Goal: Find specific page/section: Find specific page/section

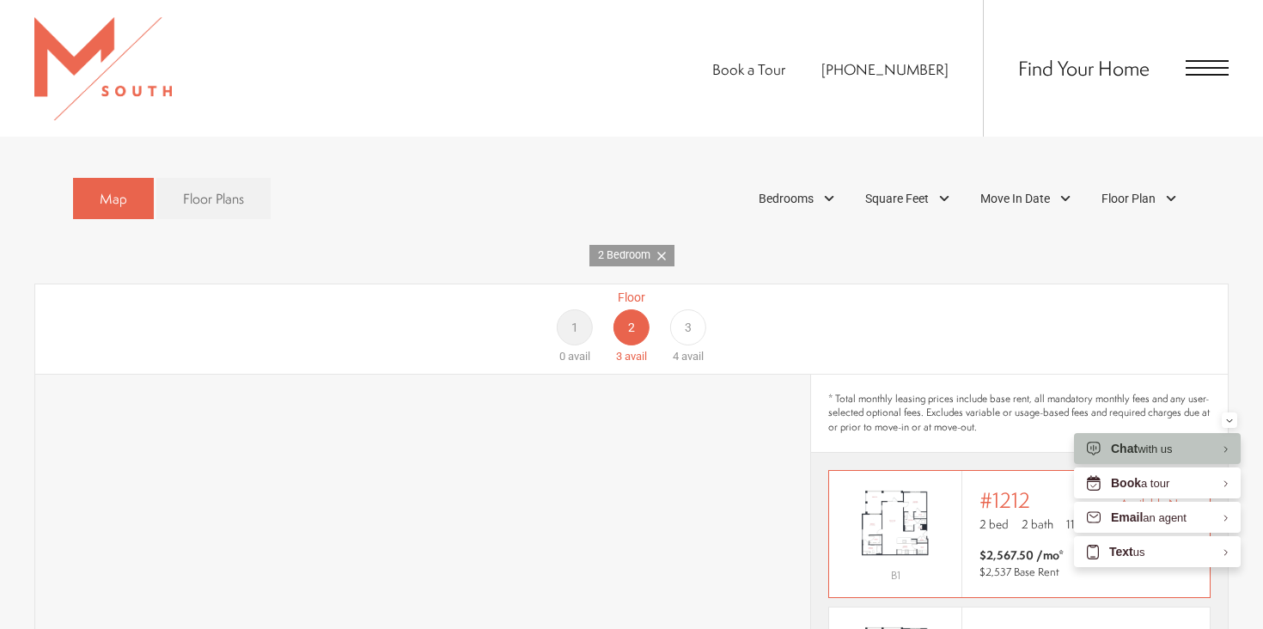
scroll to position [994, 0]
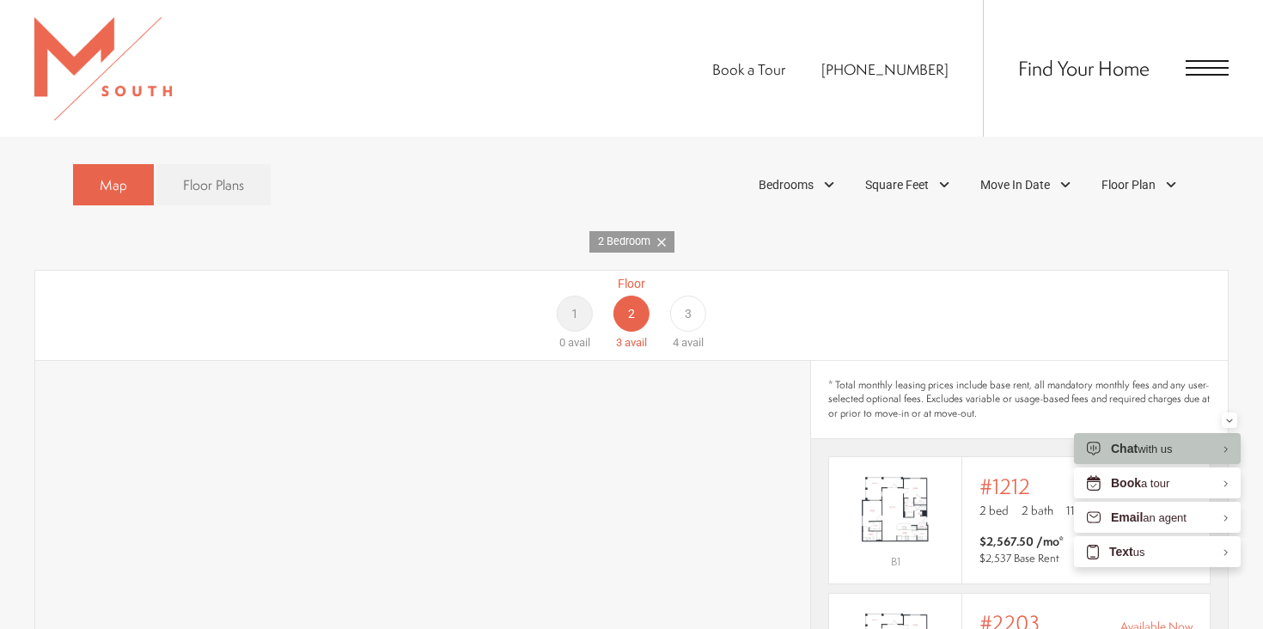
click at [696, 296] on div "3" at bounding box center [688, 314] width 36 height 36
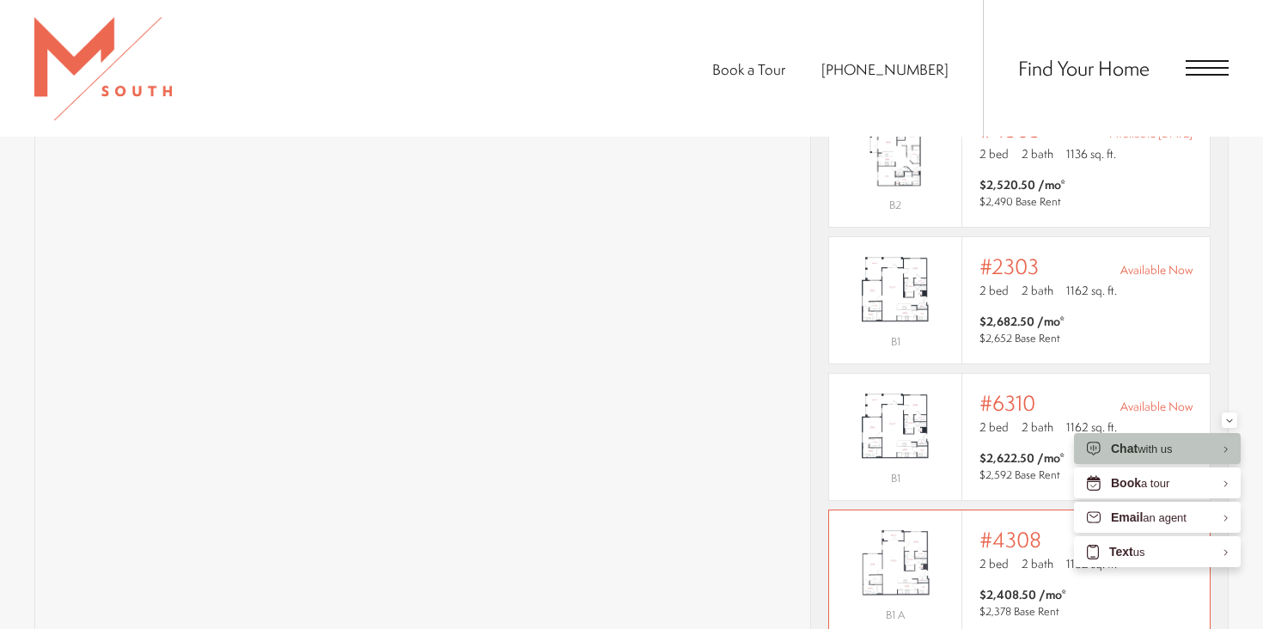
scroll to position [1347, 0]
click at [974, 541] on div "Outside price filter range #4308 Available Now 2 bed 2 bath 1162 sq. ft. $2,408…" at bounding box center [1087, 577] width 248 height 126
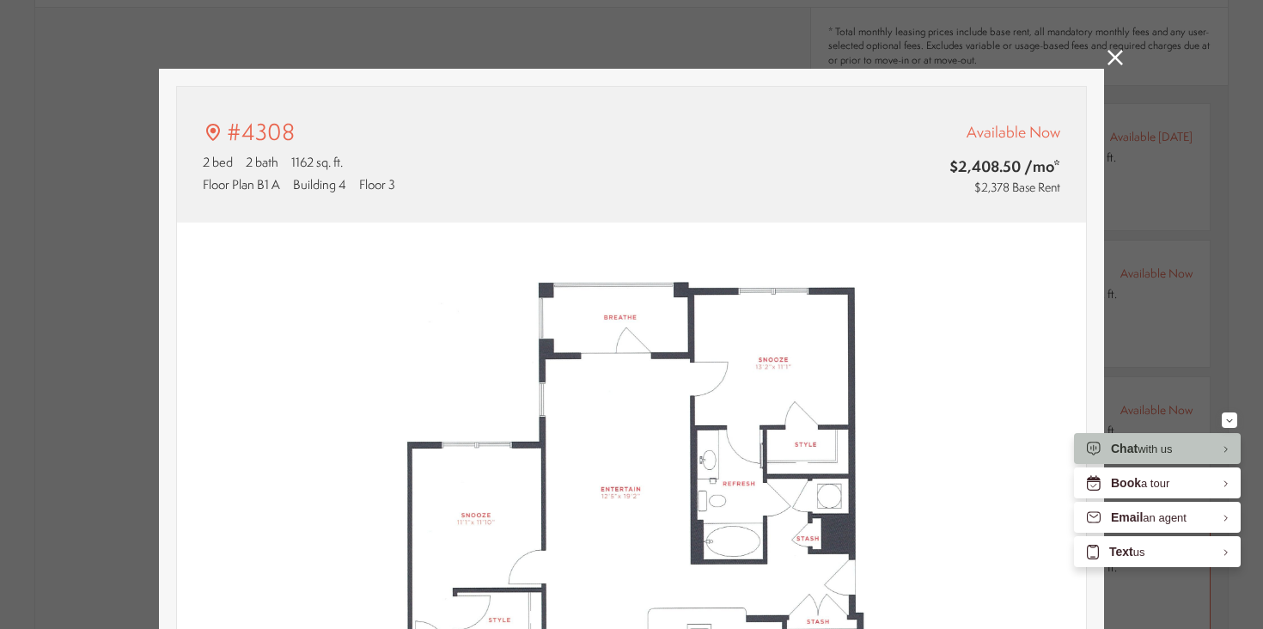
scroll to position [0, 0]
click at [974, 541] on img at bounding box center [631, 508] width 909 height 571
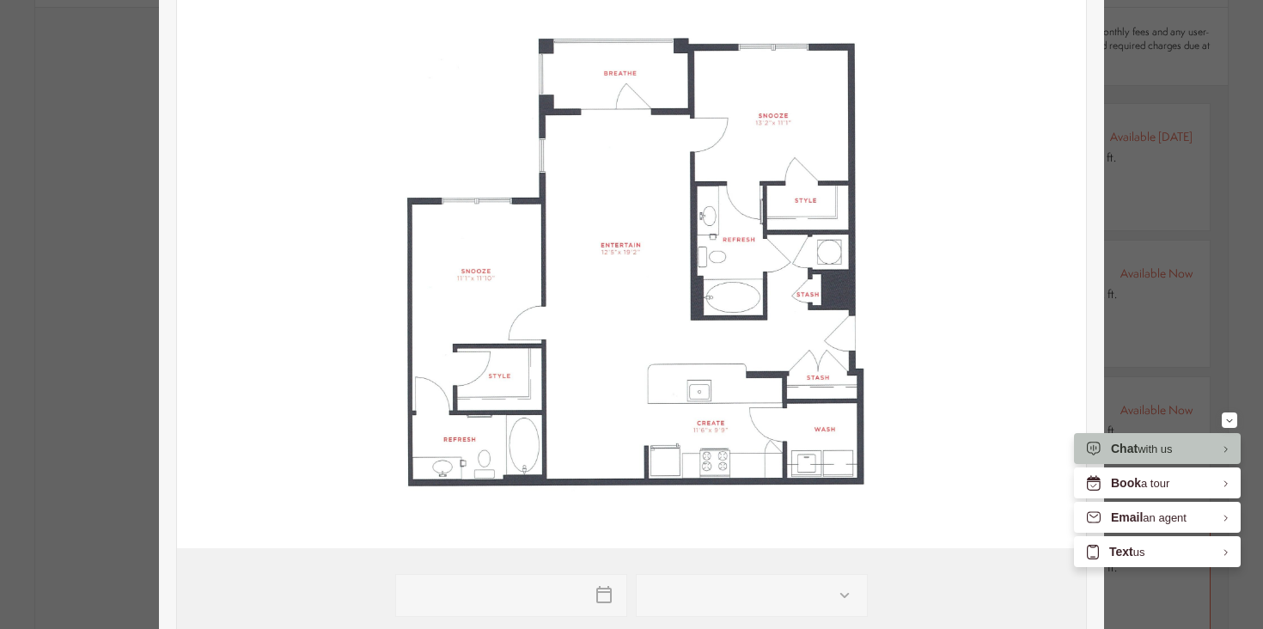
type input "**********"
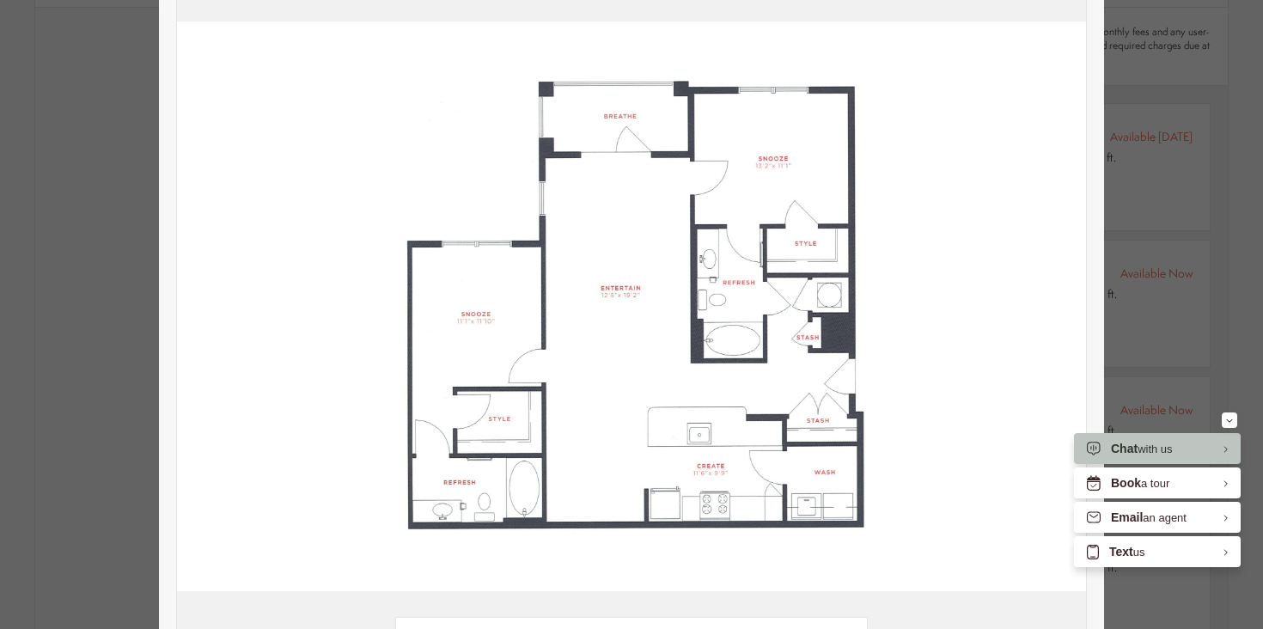
click at [224, 419] on img at bounding box center [631, 306] width 909 height 571
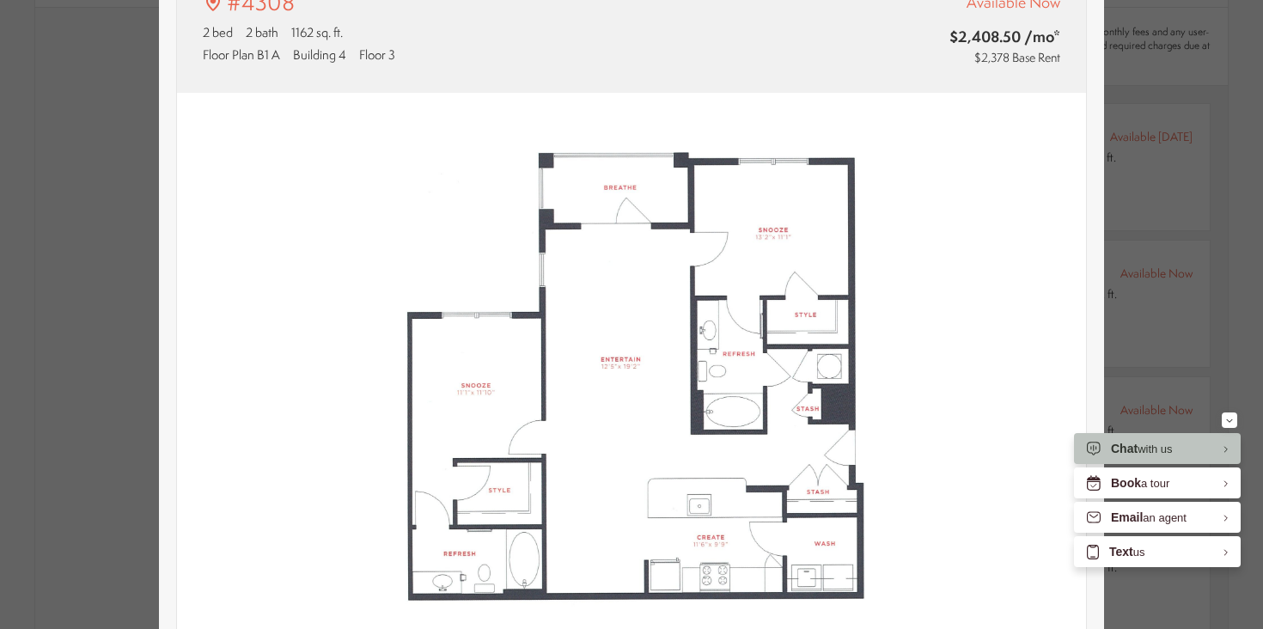
scroll to position [0, 0]
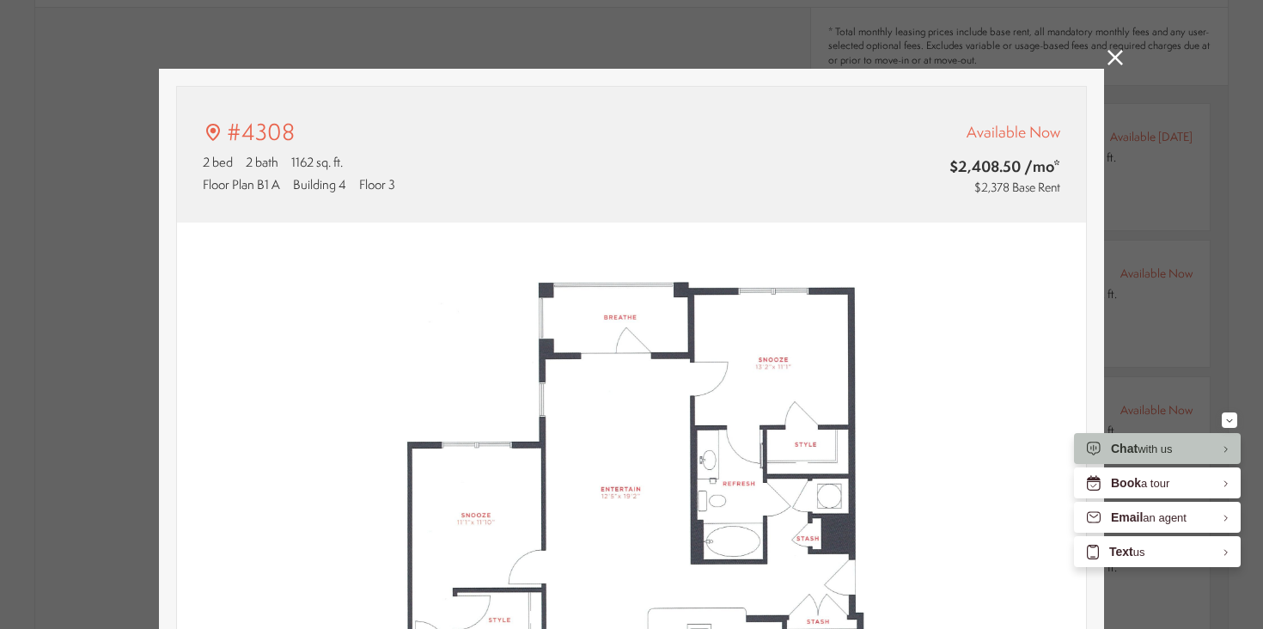
click at [1111, 62] on icon at bounding box center [1115, 57] width 15 height 15
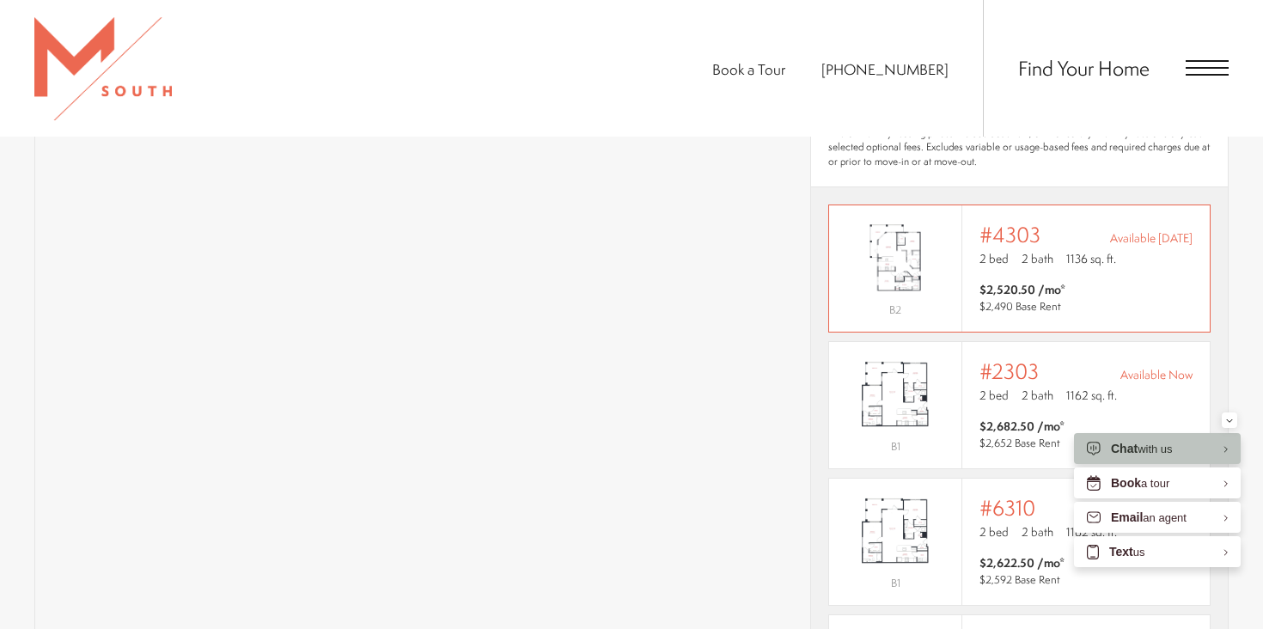
scroll to position [1238, 0]
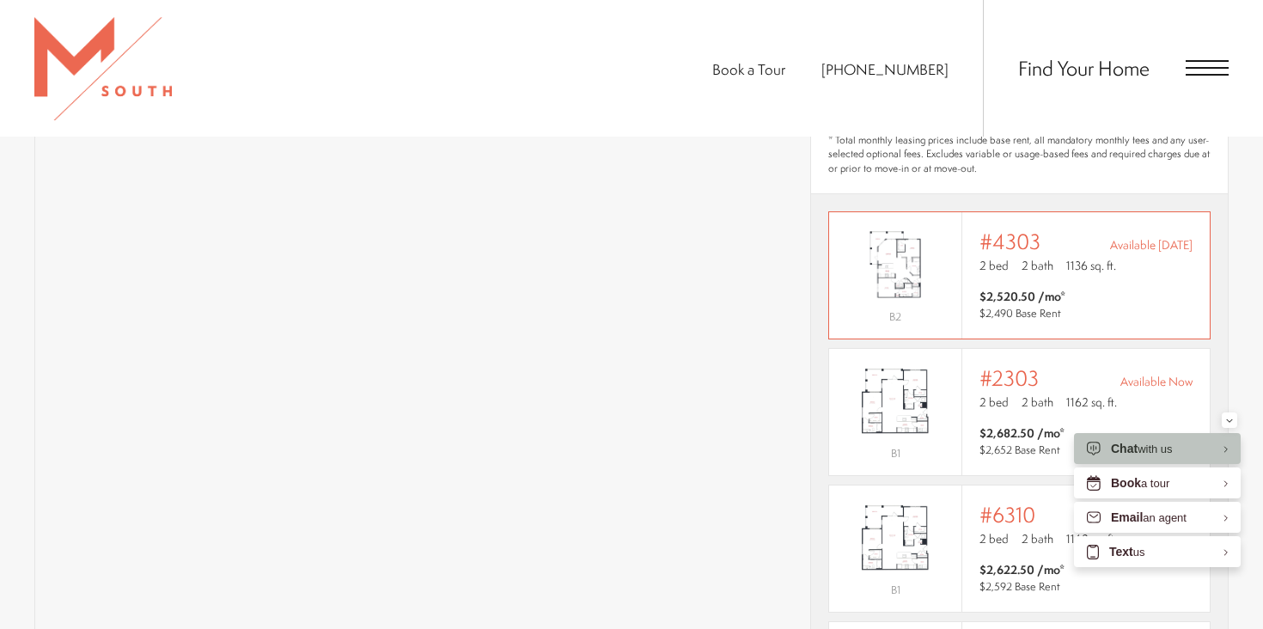
click at [1026, 257] on span "2 bath" at bounding box center [1038, 265] width 32 height 17
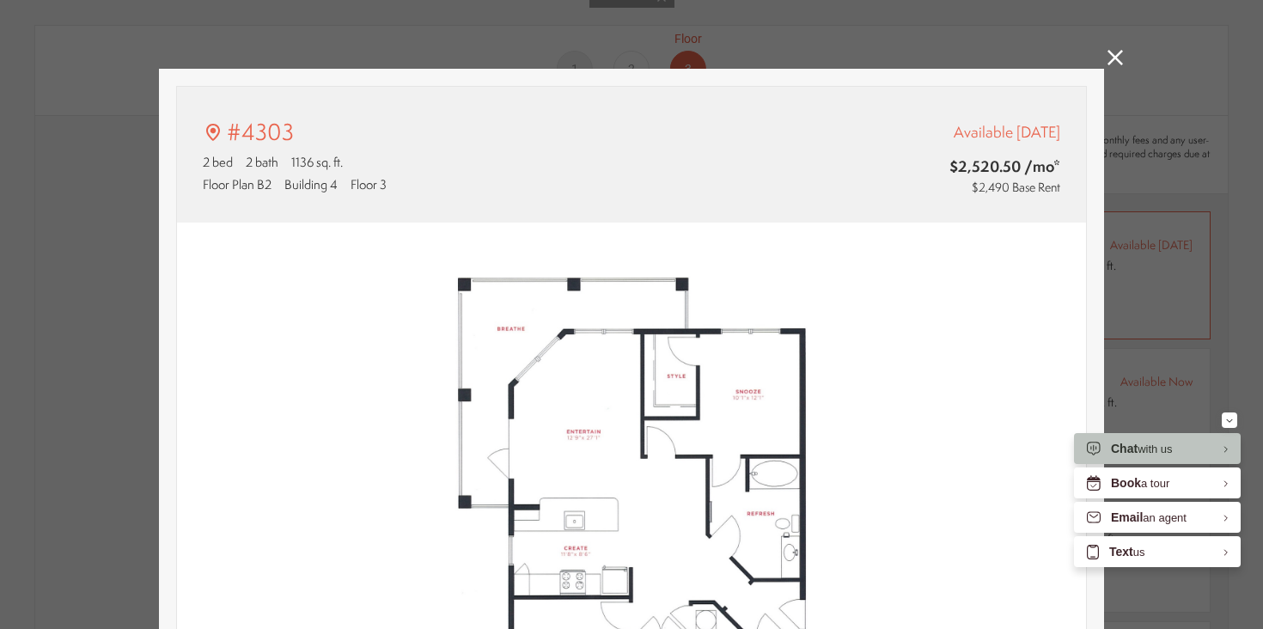
scroll to position [0, 0]
type input "**********"
click at [1122, 55] on icon at bounding box center [1115, 57] width 15 height 15
